Goal: Task Accomplishment & Management: Manage account settings

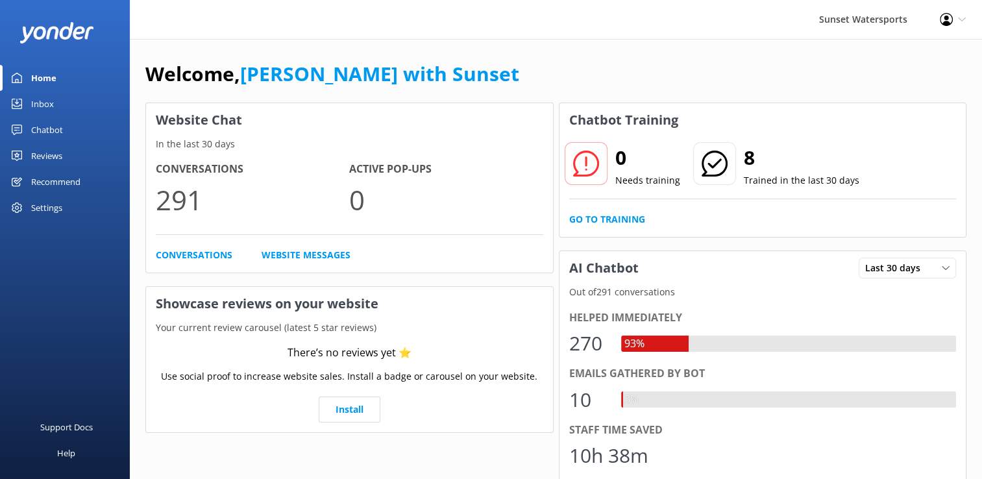
click at [962, 18] on icon at bounding box center [962, 20] width 8 height 8
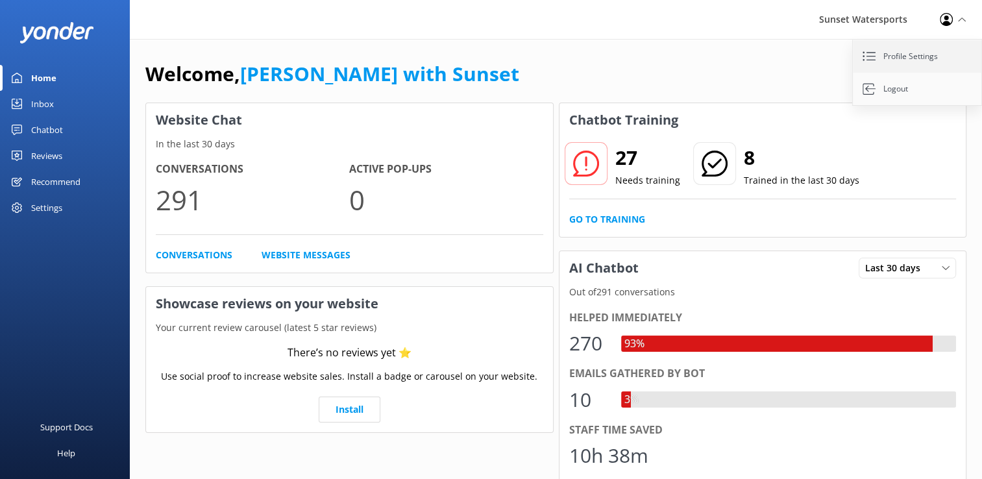
click at [929, 49] on link "Profile Settings" at bounding box center [918, 56] width 130 height 32
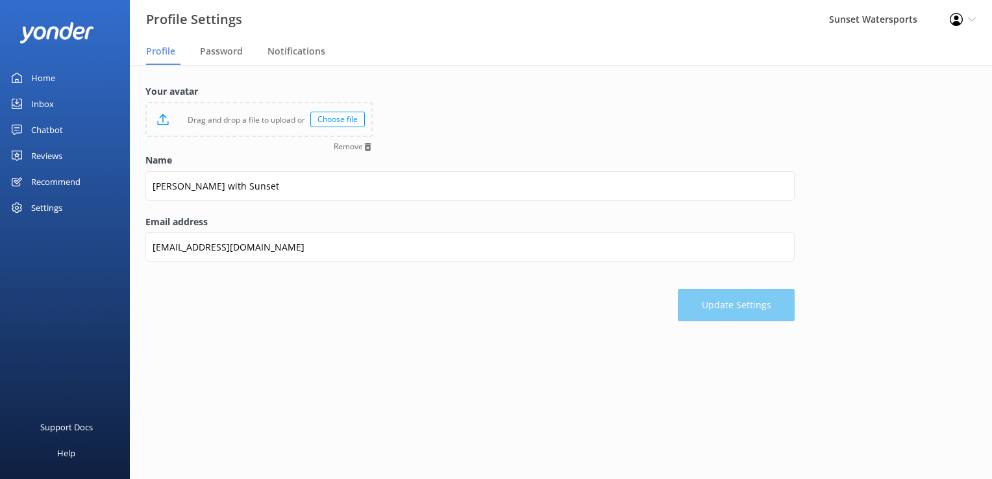
click at [973, 17] on icon at bounding box center [972, 20] width 8 height 8
click at [895, 83] on link "Logout" at bounding box center [927, 89] width 130 height 32
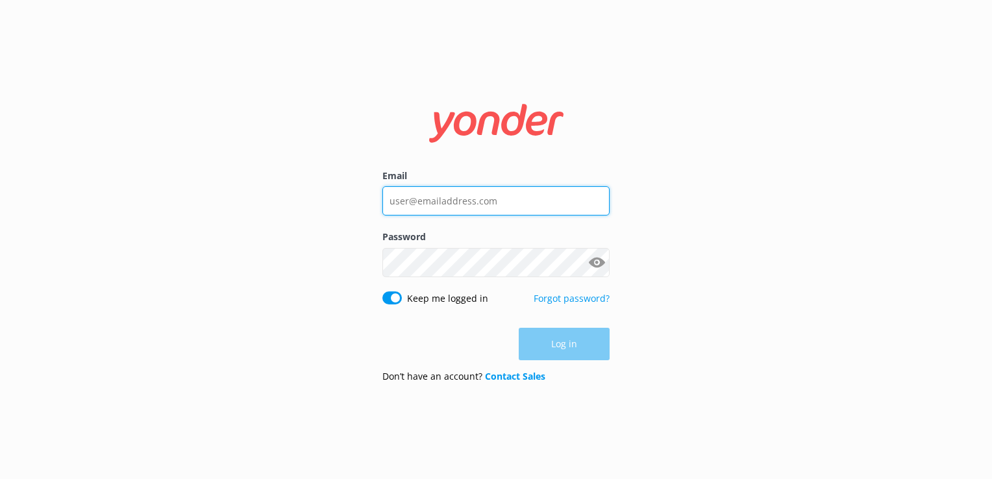
type input "[PERSON_NAME][EMAIL_ADDRESS][DOMAIN_NAME]"
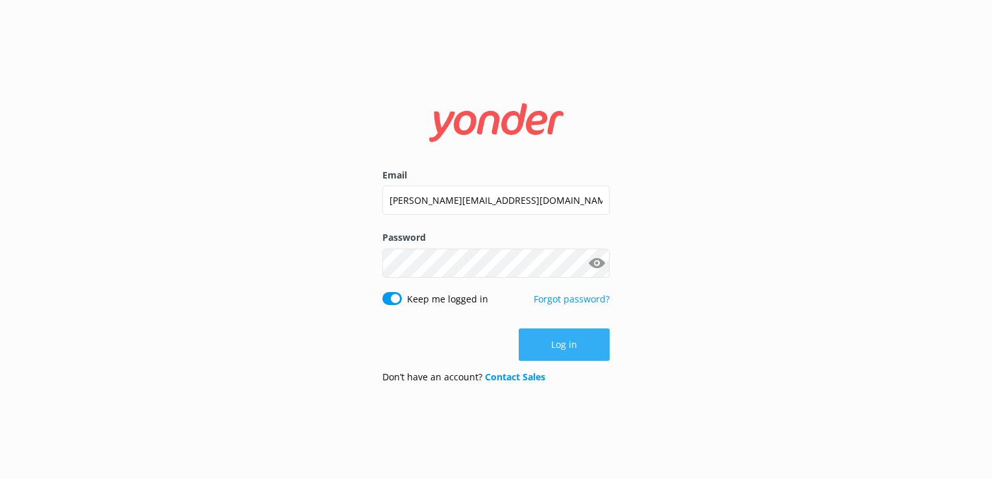
click at [574, 344] on button "Log in" at bounding box center [563, 344] width 91 height 32
